Goal: Transaction & Acquisition: Purchase product/service

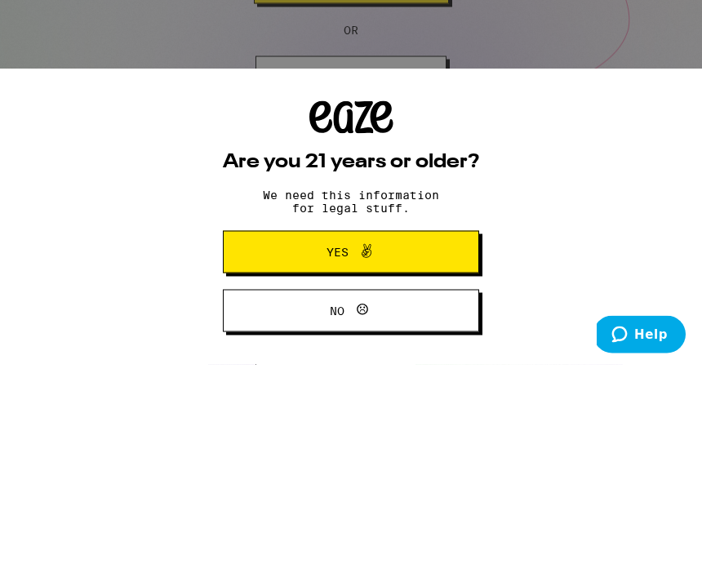
scroll to position [218, 0]
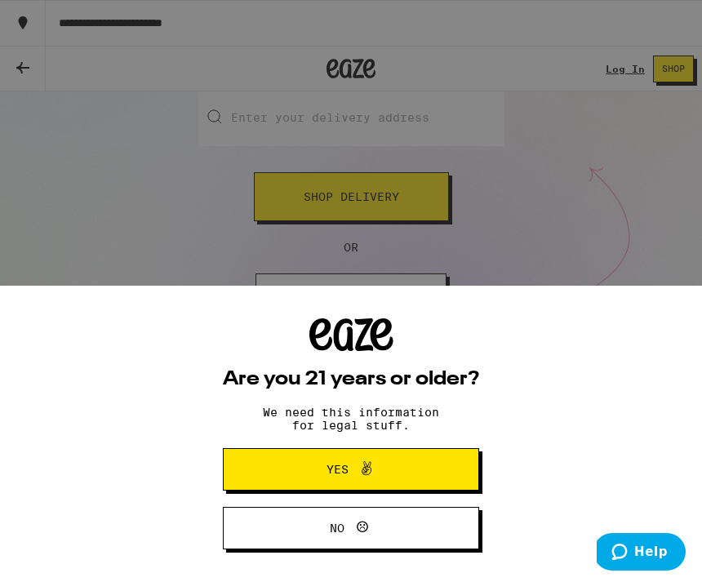
click at [394, 456] on button "Yes" at bounding box center [351, 469] width 256 height 42
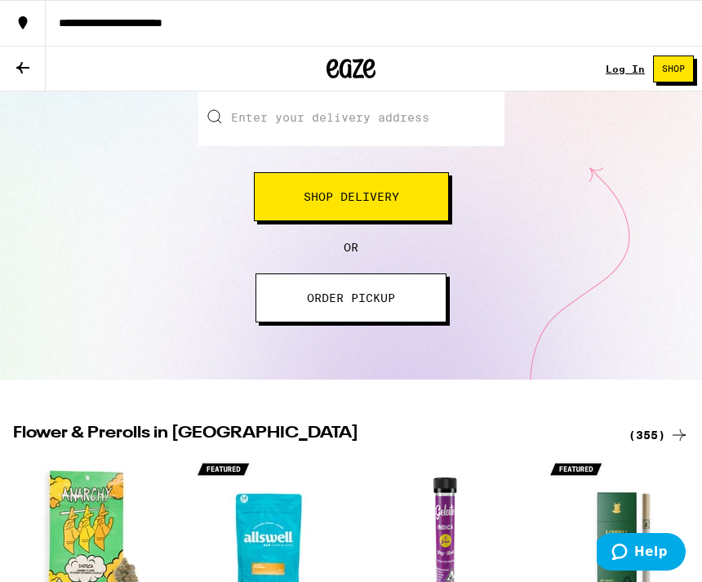
scroll to position [0, 0]
click at [327, 122] on input "Enter your delivery address" at bounding box center [351, 117] width 306 height 57
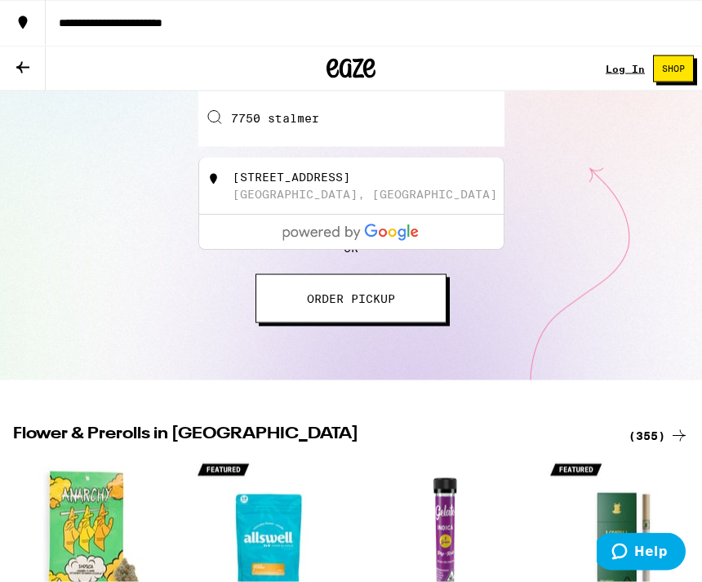
click at [307, 198] on div "[GEOGRAPHIC_DATA], [GEOGRAPHIC_DATA]" at bounding box center [365, 195] width 265 height 13
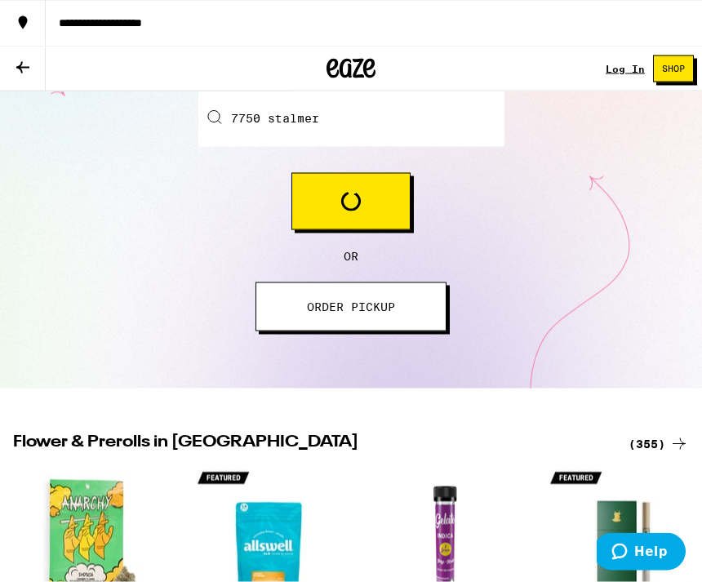
type input "[STREET_ADDRESS]"
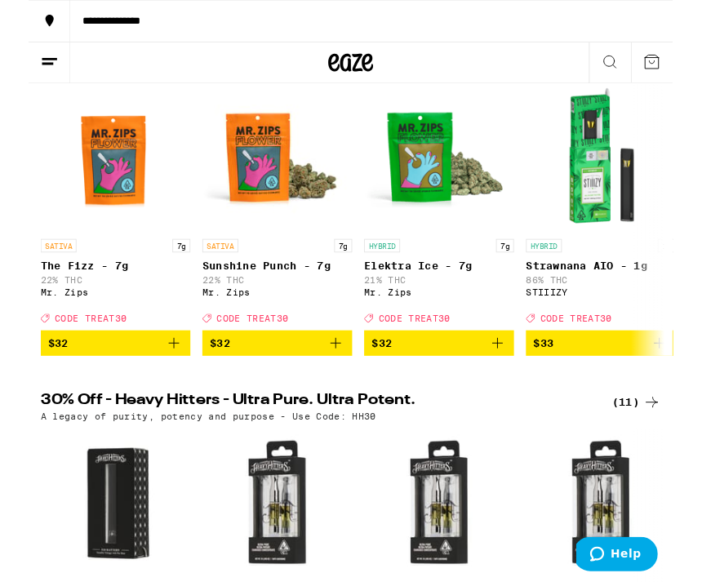
scroll to position [220, 0]
click at [509, 383] on icon "Add to bag" at bounding box center [511, 373] width 20 height 20
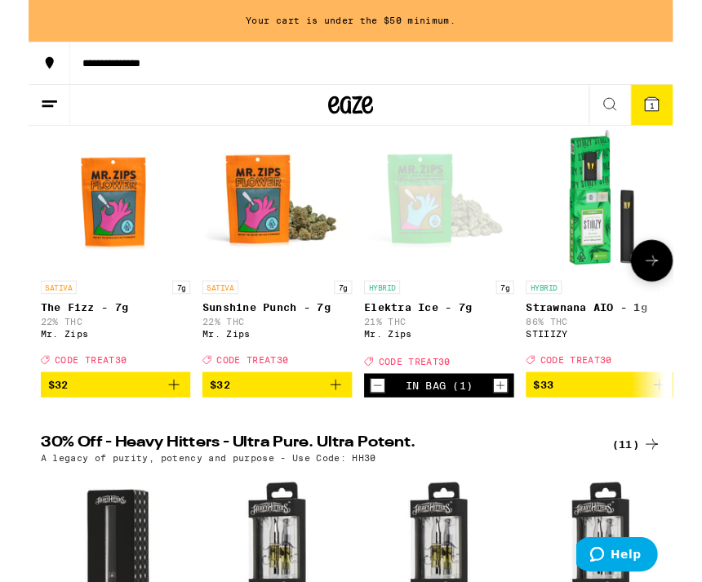
click at [669, 118] on icon at bounding box center [679, 114] width 20 height 20
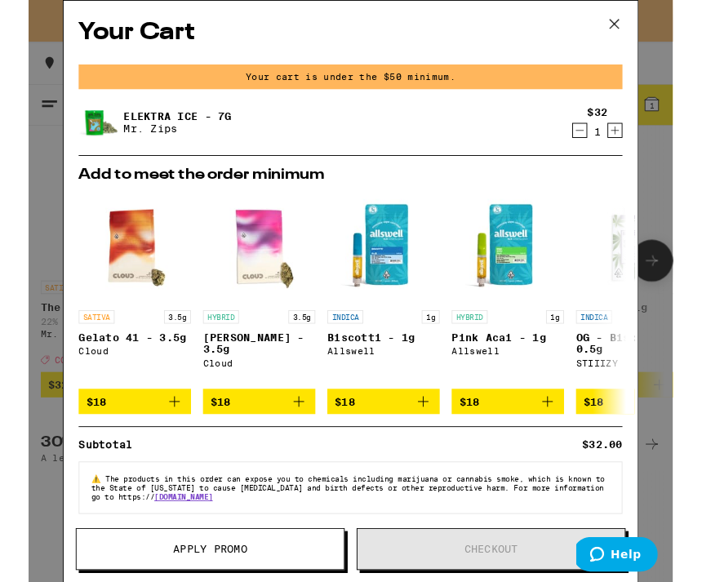
click at [638, 25] on icon at bounding box center [638, 26] width 24 height 24
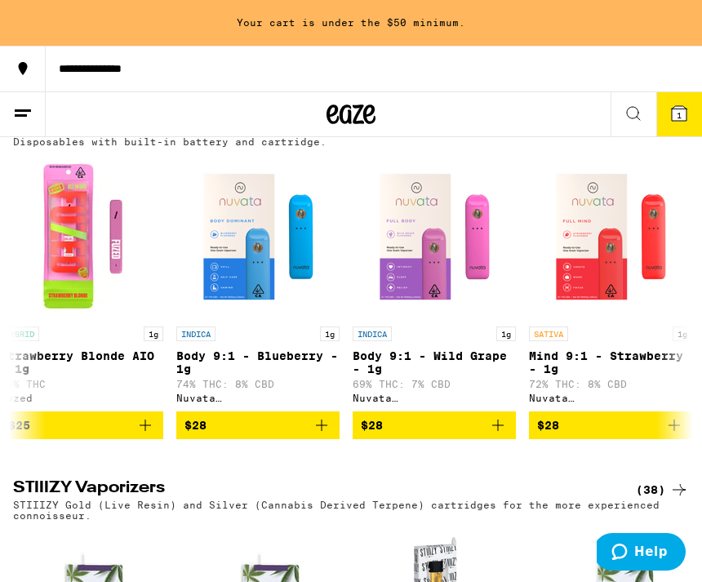
scroll to position [0, 550]
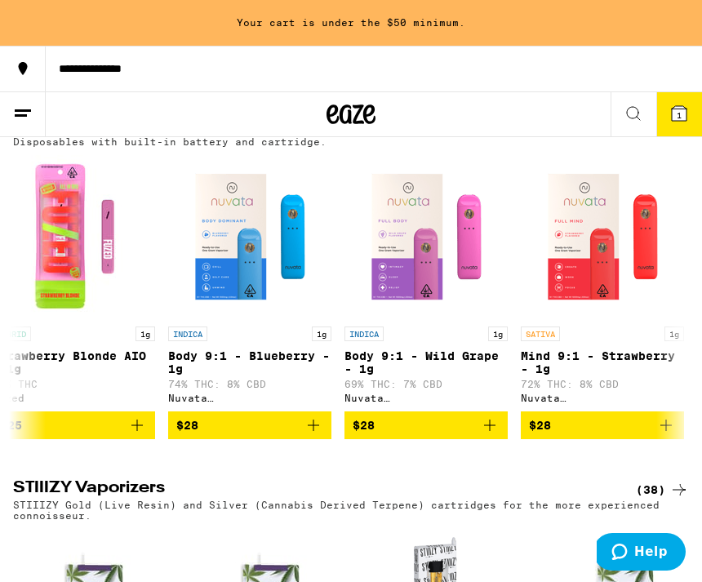
click at [489, 439] on button "$28" at bounding box center [426, 425] width 163 height 28
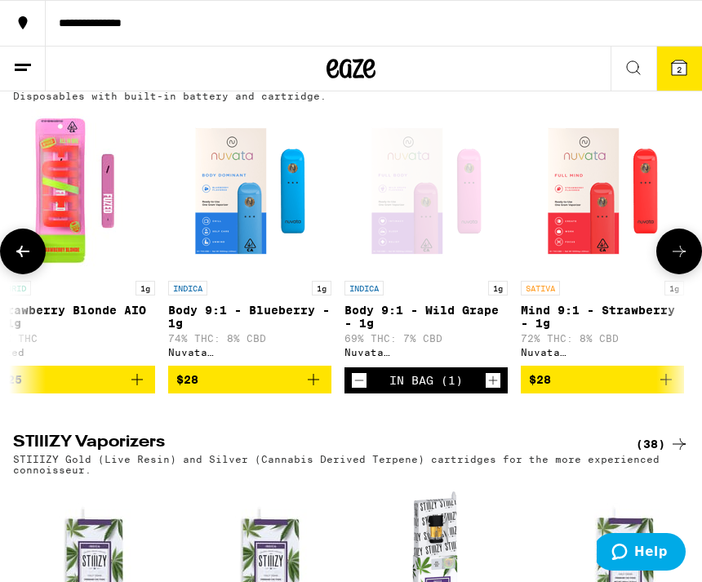
click at [674, 81] on button "2" at bounding box center [679, 69] width 46 height 44
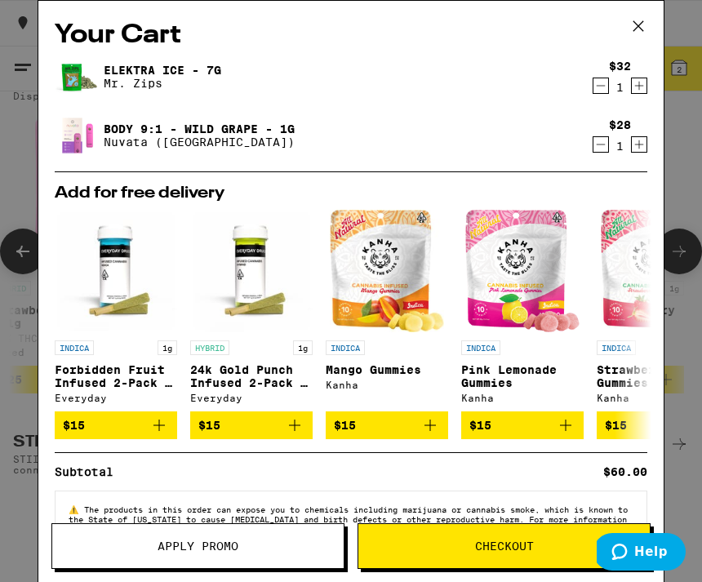
click at [57, 478] on div "Subtotal" at bounding box center [90, 471] width 70 height 11
click at [450, 542] on span "Checkout" at bounding box center [503, 545] width 291 height 11
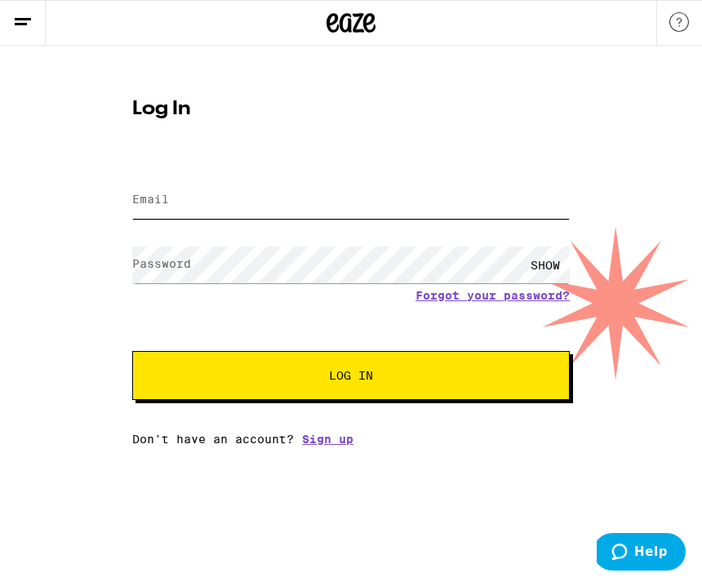
click at [171, 204] on input "Email" at bounding box center [351, 200] width 438 height 37
type input "[PERSON_NAME][EMAIL_ADDRESS][DOMAIN_NAME]"
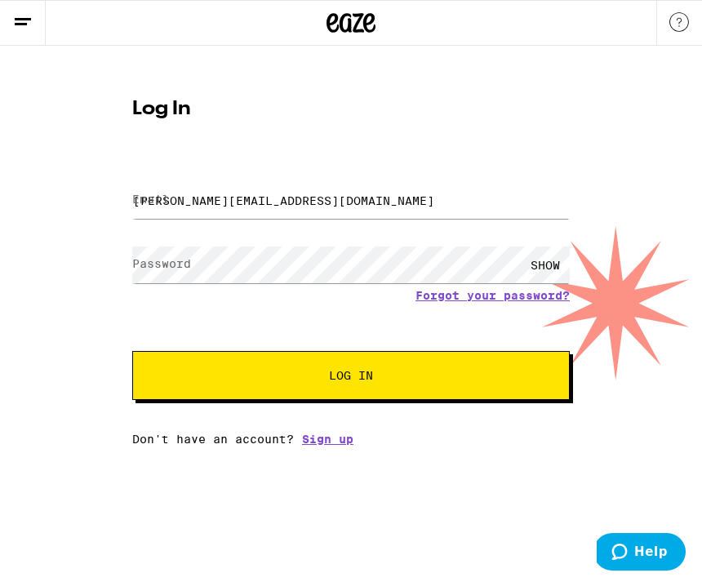
click at [351, 378] on button "Log In" at bounding box center [351, 375] width 438 height 49
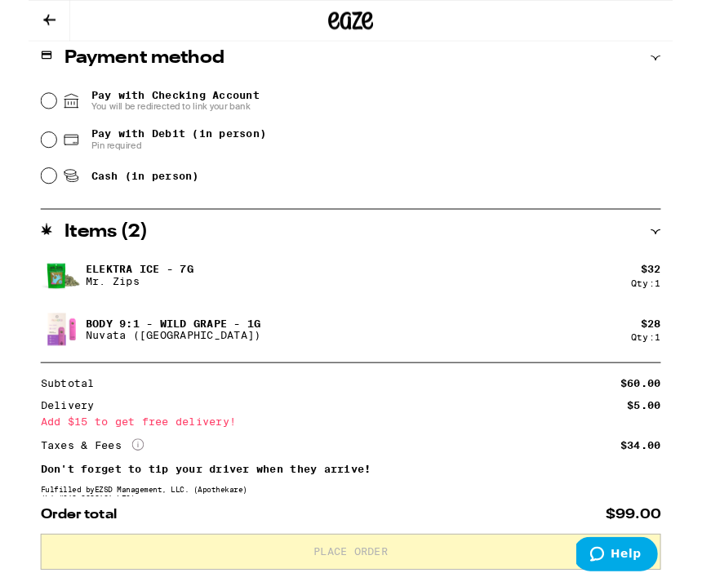
scroll to position [704, 0]
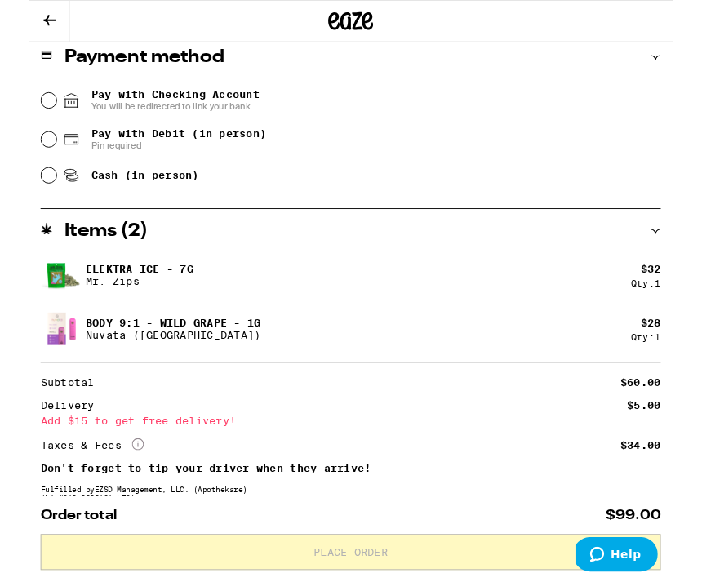
click at [20, 115] on input "Pay with Checking Account You will be redirected to link your bank" at bounding box center [22, 109] width 16 height 16
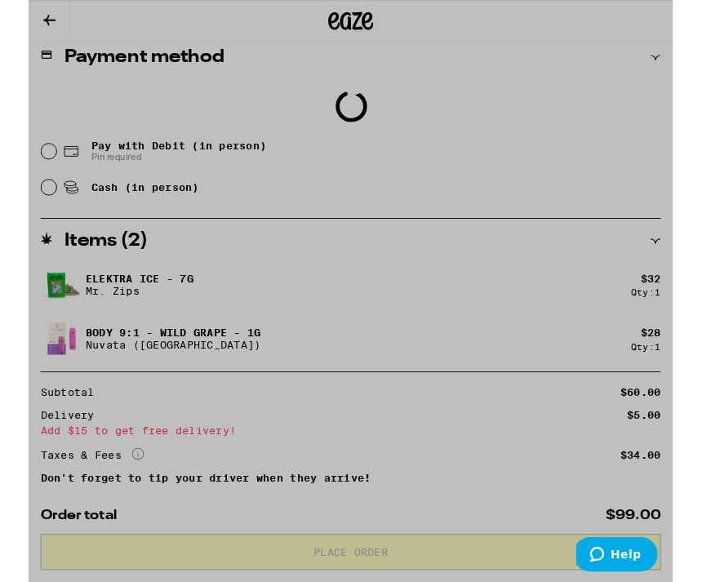
scroll to position [730, 0]
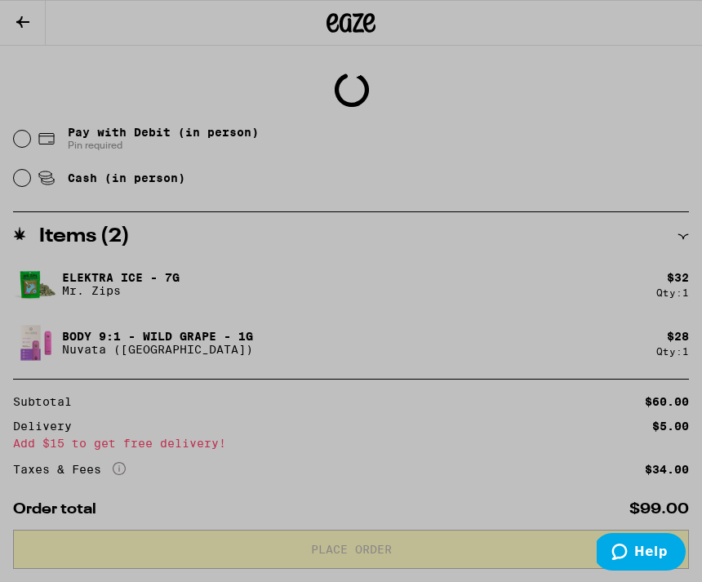
click at [562, 336] on div at bounding box center [351, 291] width 702 height 582
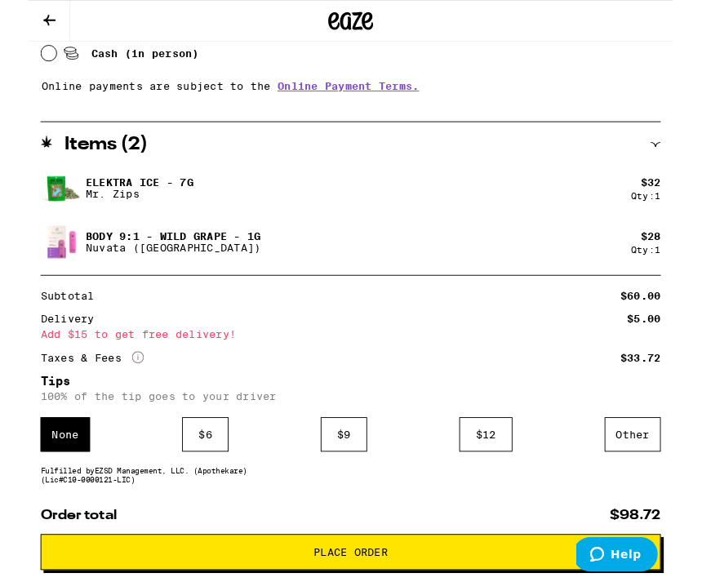
scroll to position [917, 0]
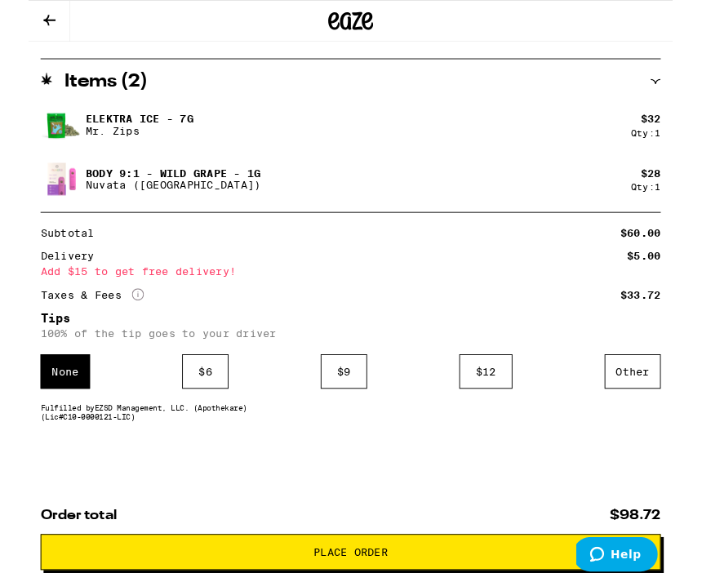
click at [371, 572] on div "Order total $98.72 Place Order" at bounding box center [351, 587] width 702 height 93
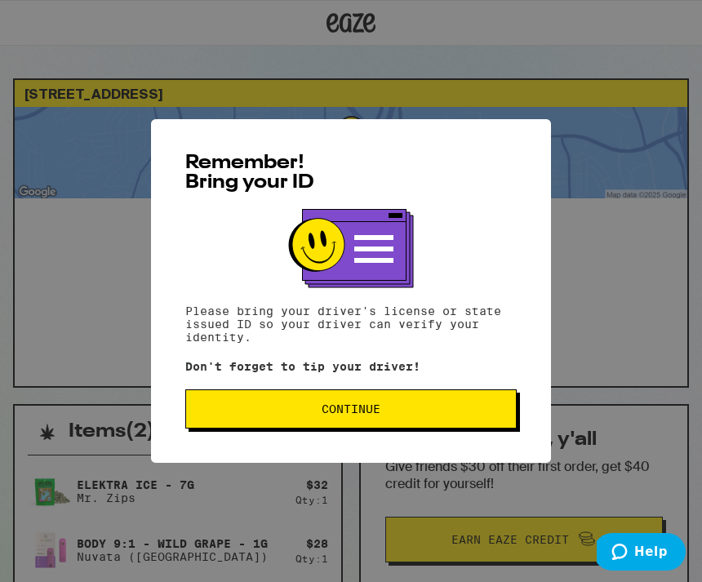
click at [416, 429] on button "Continue" at bounding box center [350, 408] width 331 height 39
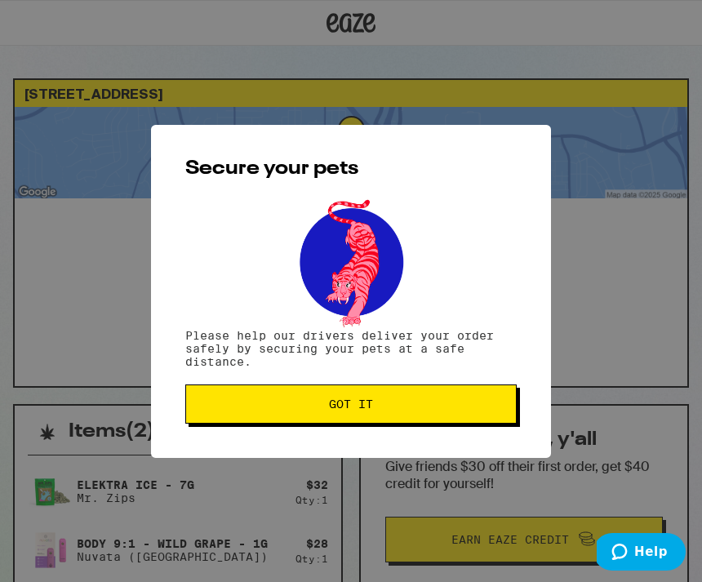
click at [403, 406] on span "Got it" at bounding box center [351, 403] width 304 height 11
